Goal: Transaction & Acquisition: Purchase product/service

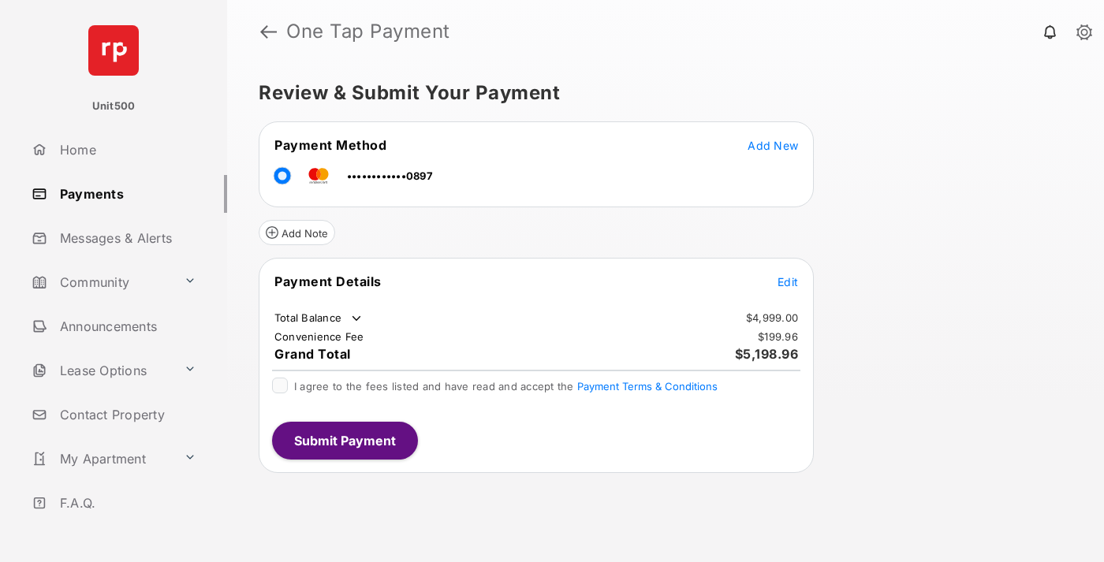
click at [787, 281] on span "Edit" at bounding box center [787, 281] width 20 height 13
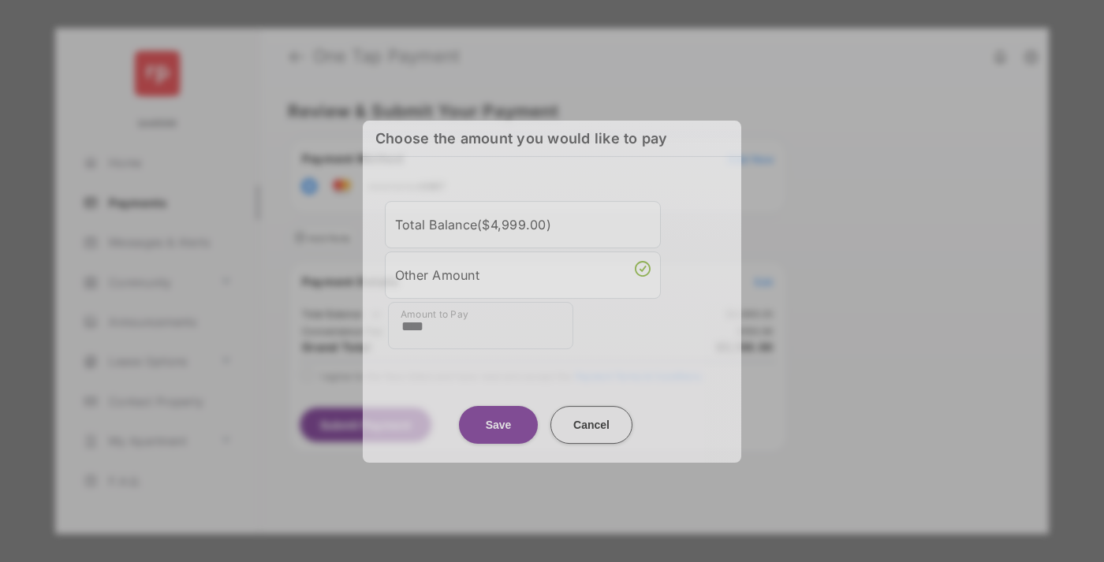
type input "****"
click at [498, 419] on button "Save" at bounding box center [498, 425] width 79 height 38
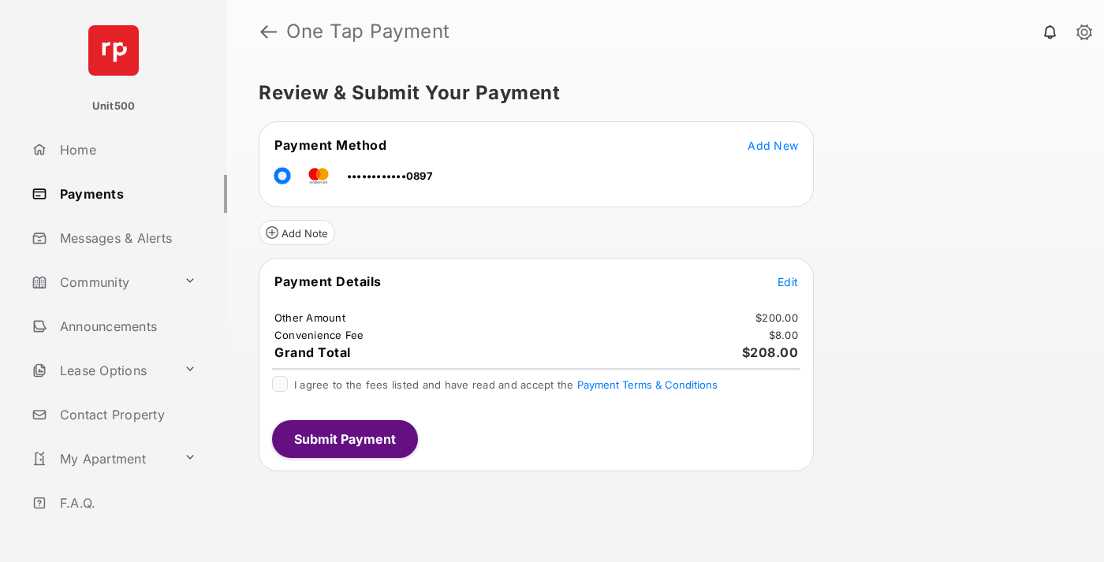
click at [787, 281] on span "Edit" at bounding box center [787, 281] width 20 height 13
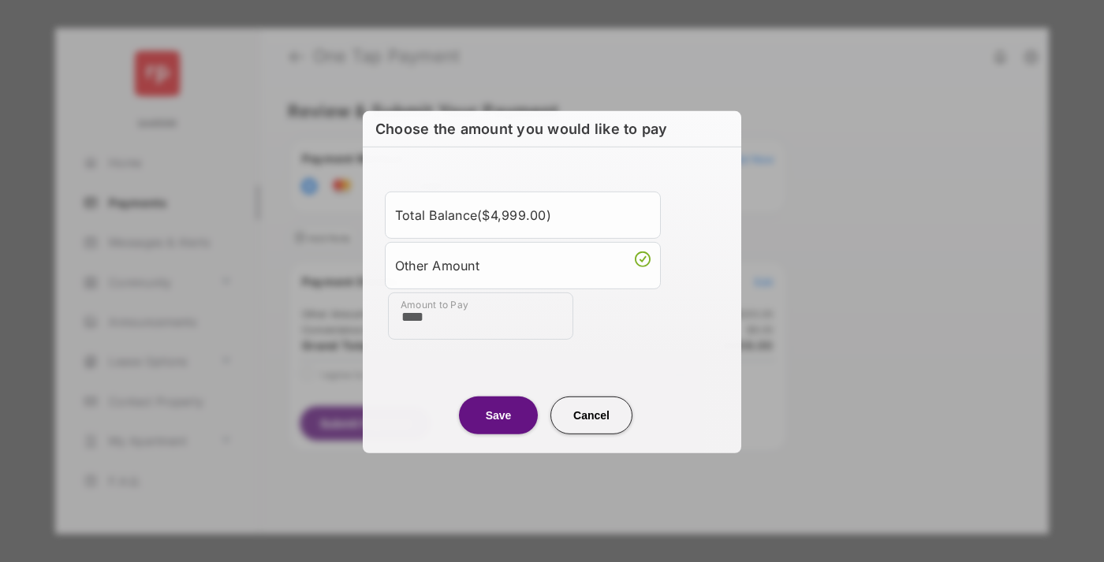
click at [498, 415] on button "Save" at bounding box center [498, 415] width 79 height 38
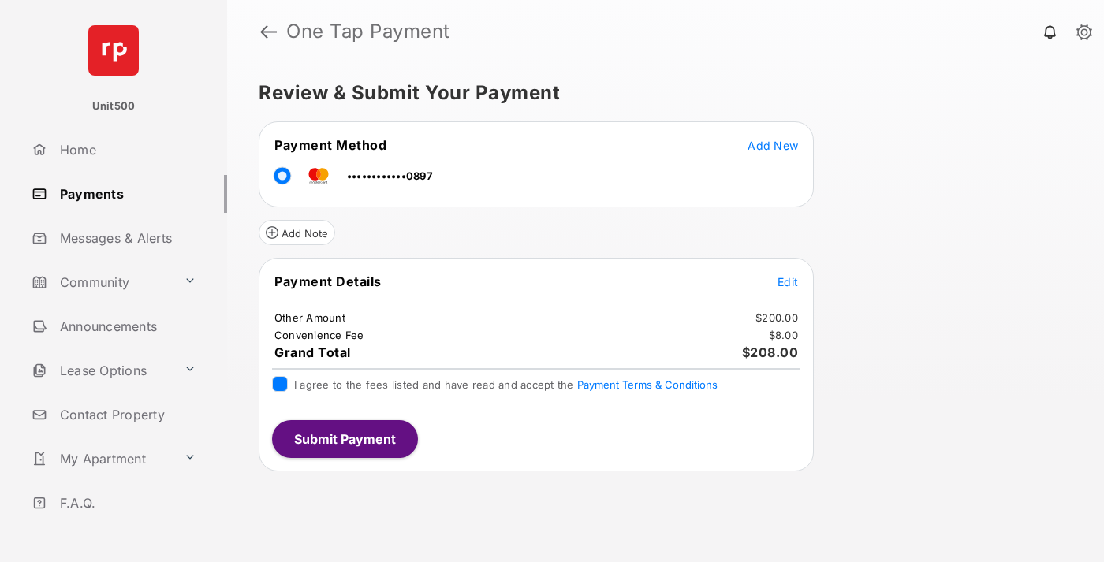
click at [344, 438] on button "Submit Payment" at bounding box center [345, 439] width 146 height 38
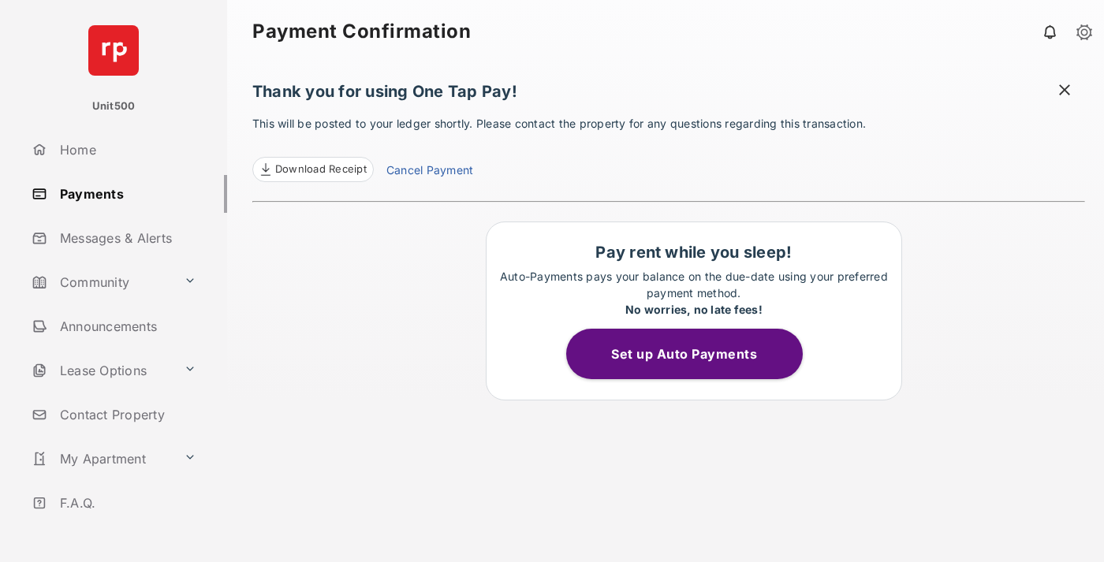
click at [312, 169] on span "Download Receipt" at bounding box center [320, 170] width 91 height 16
click at [1064, 91] on span at bounding box center [1064, 92] width 16 height 20
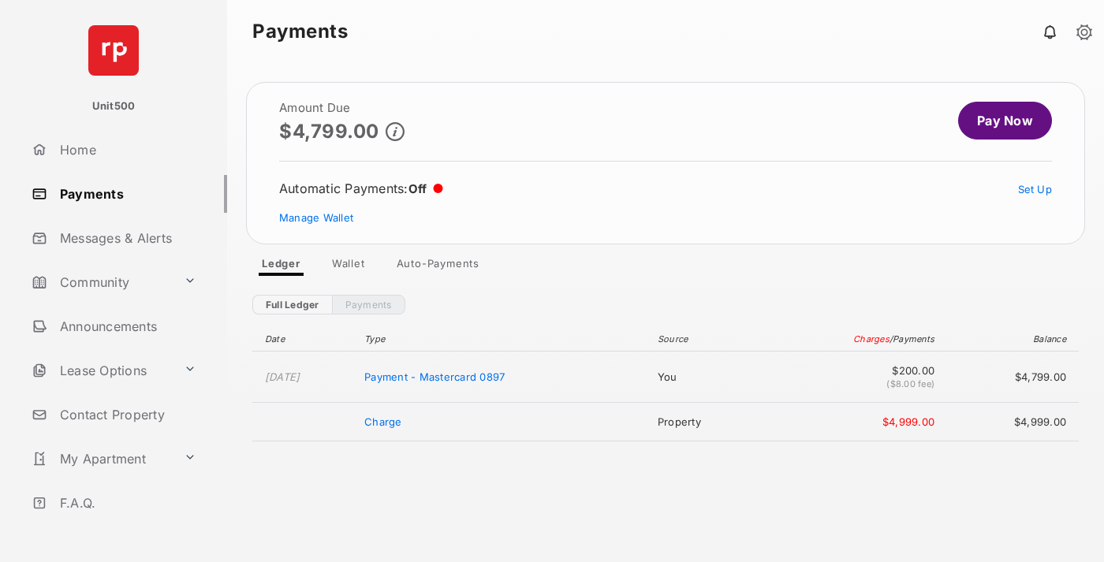
click at [316, 218] on link "Manage Wallet" at bounding box center [316, 217] width 74 height 13
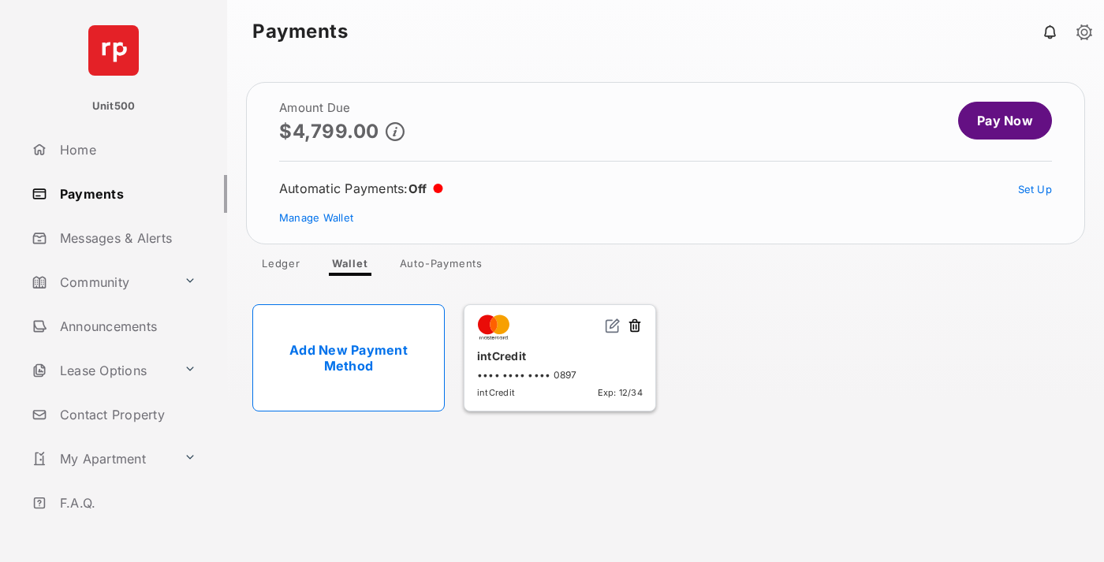
click at [635, 326] on button at bounding box center [635, 327] width 16 height 18
